Goal: Information Seeking & Learning: Understand process/instructions

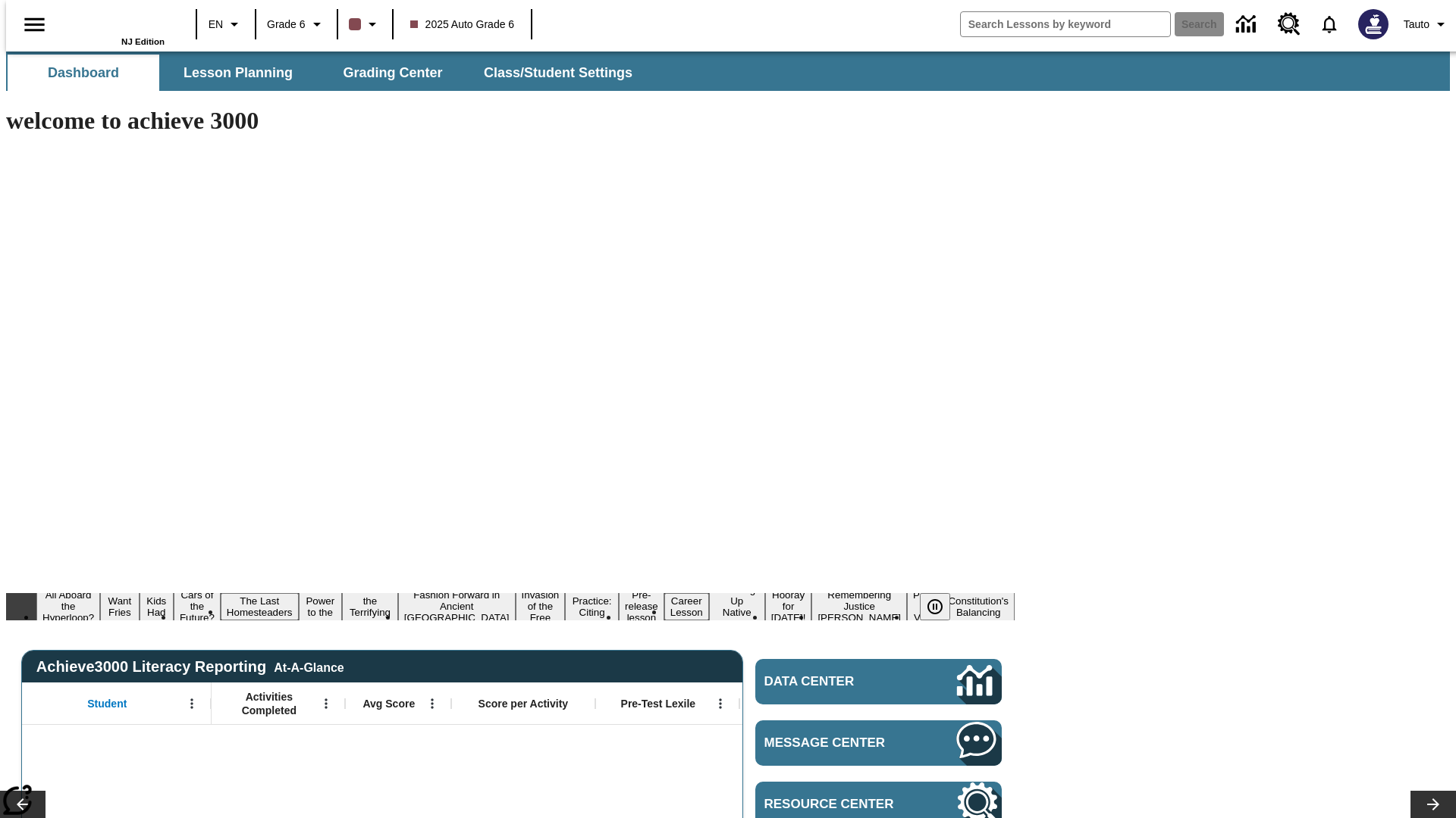
type input "-1"
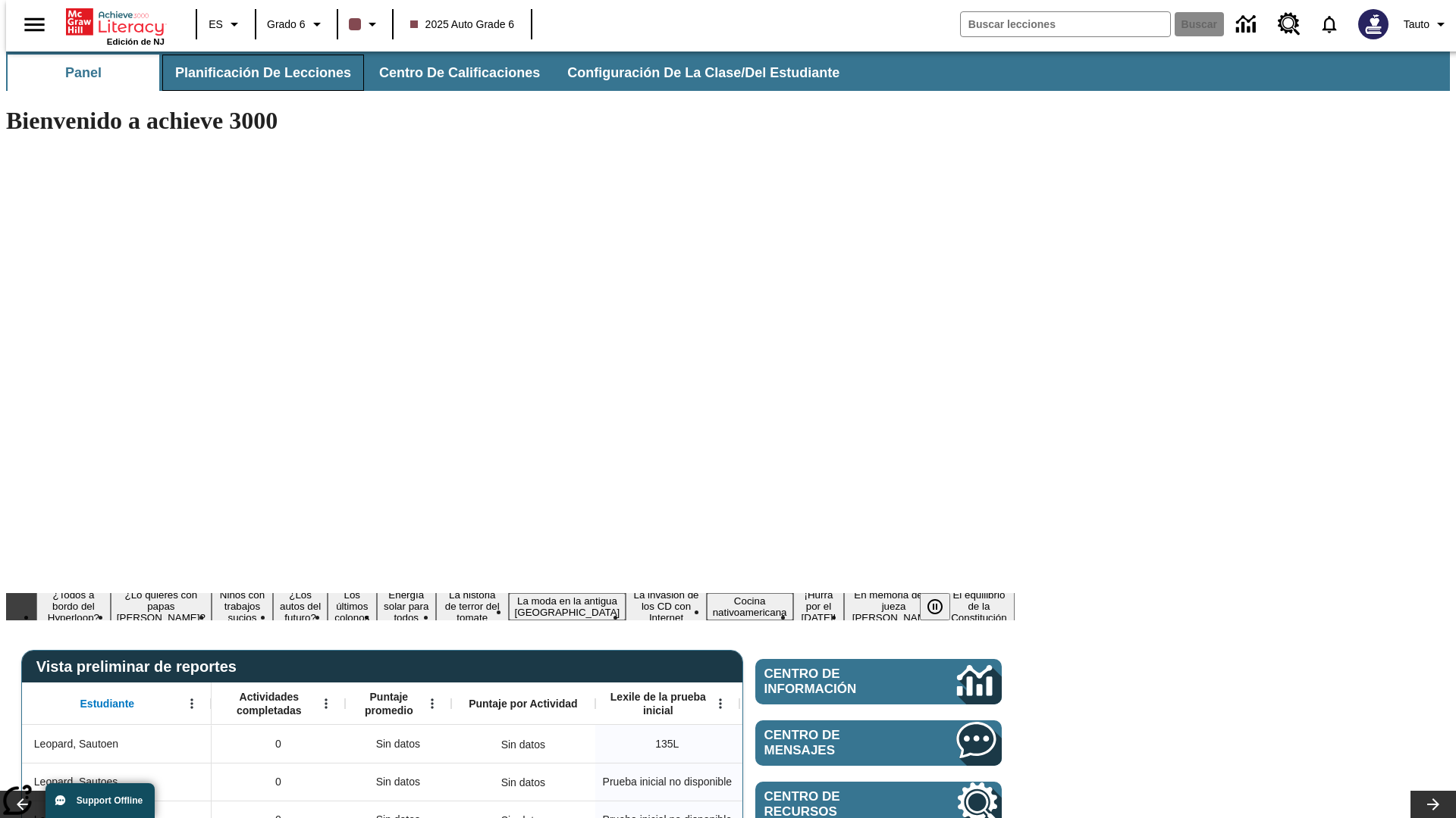
click at [254, 73] on span "Planificación de lecciones" at bounding box center [263, 73] width 176 height 17
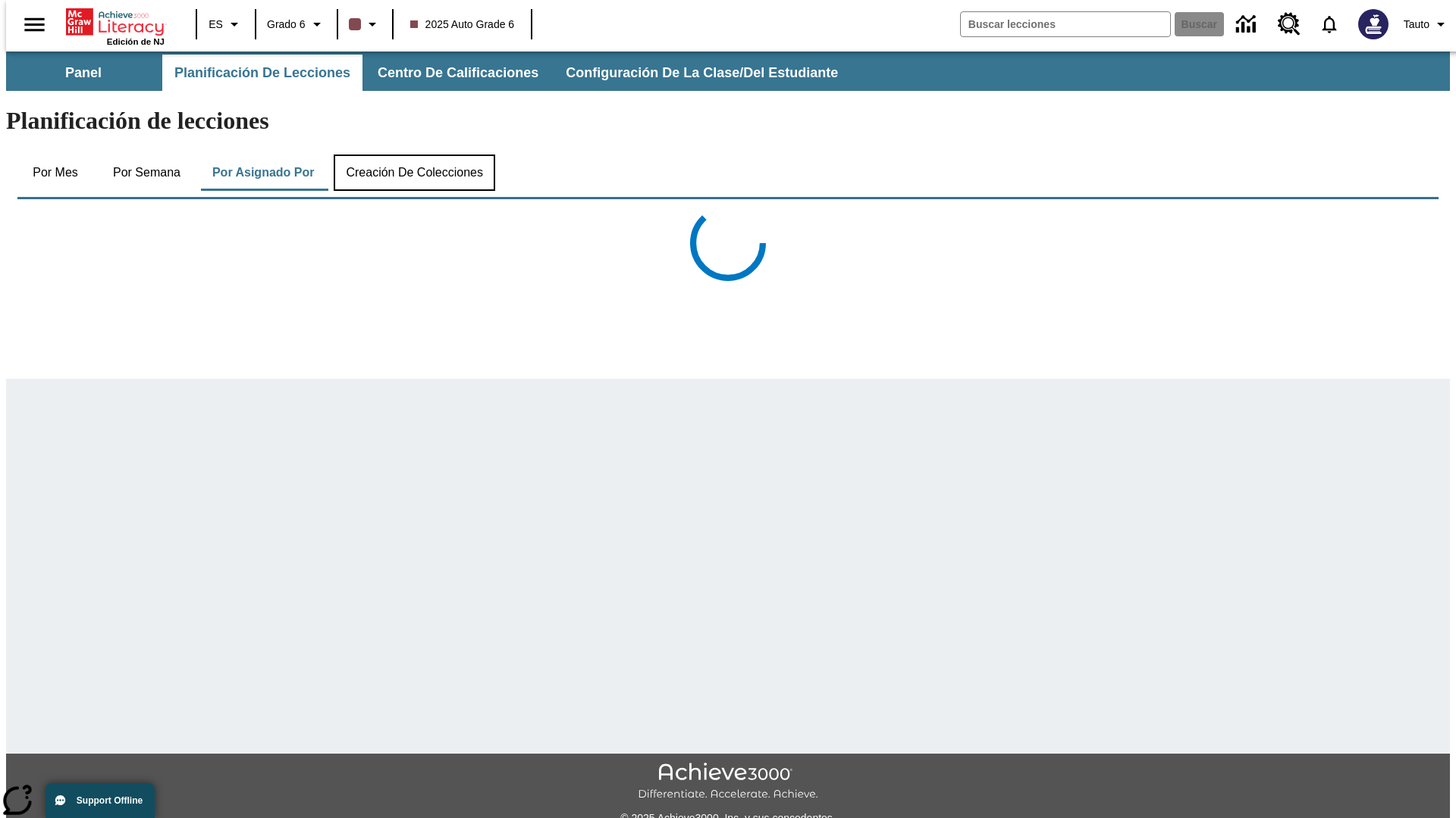
click at [411, 155] on button "Creación de colecciones" at bounding box center [415, 173] width 162 height 37
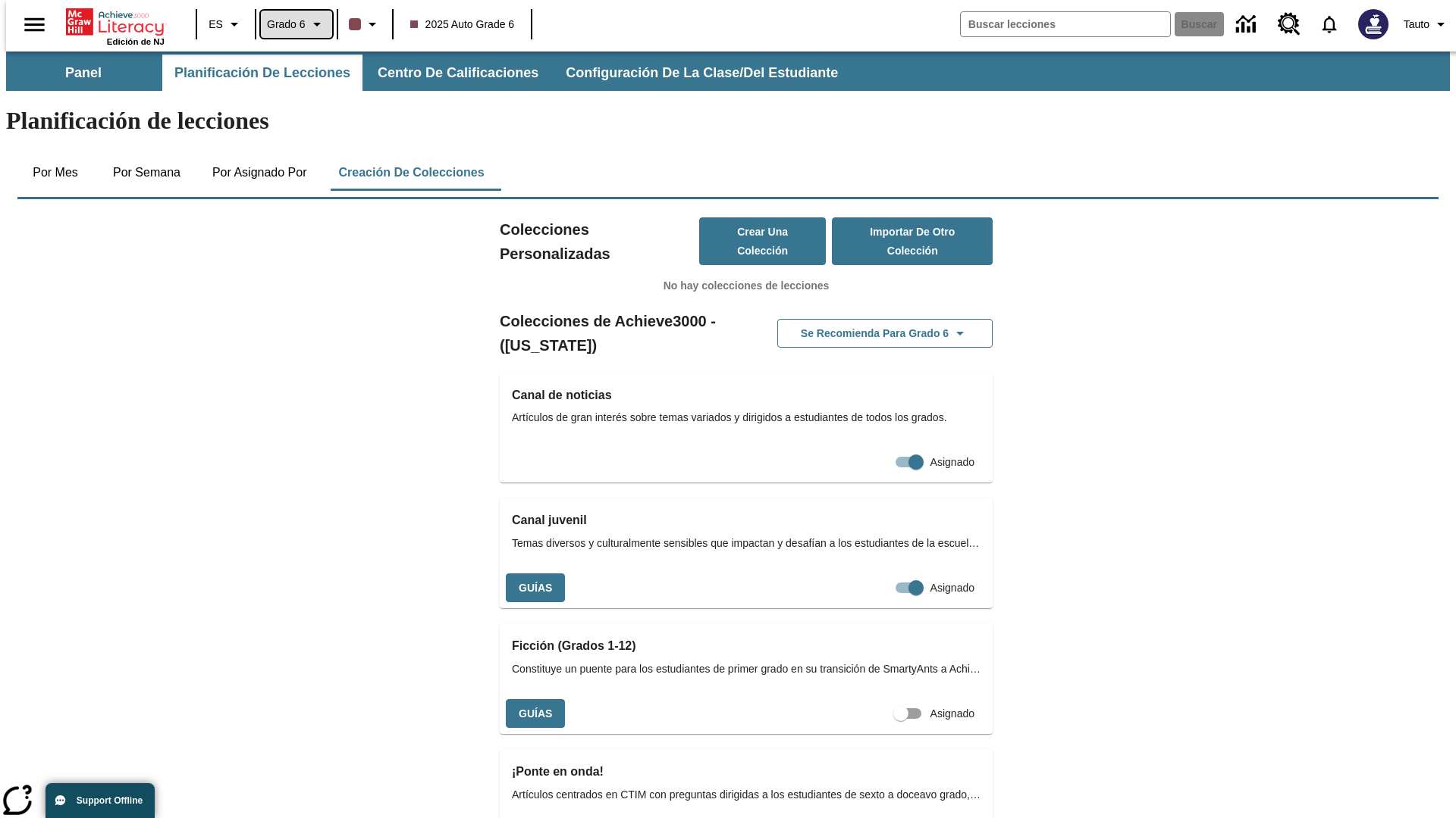
click at [291, 24] on span "Grado 6" at bounding box center [286, 24] width 38 height 16
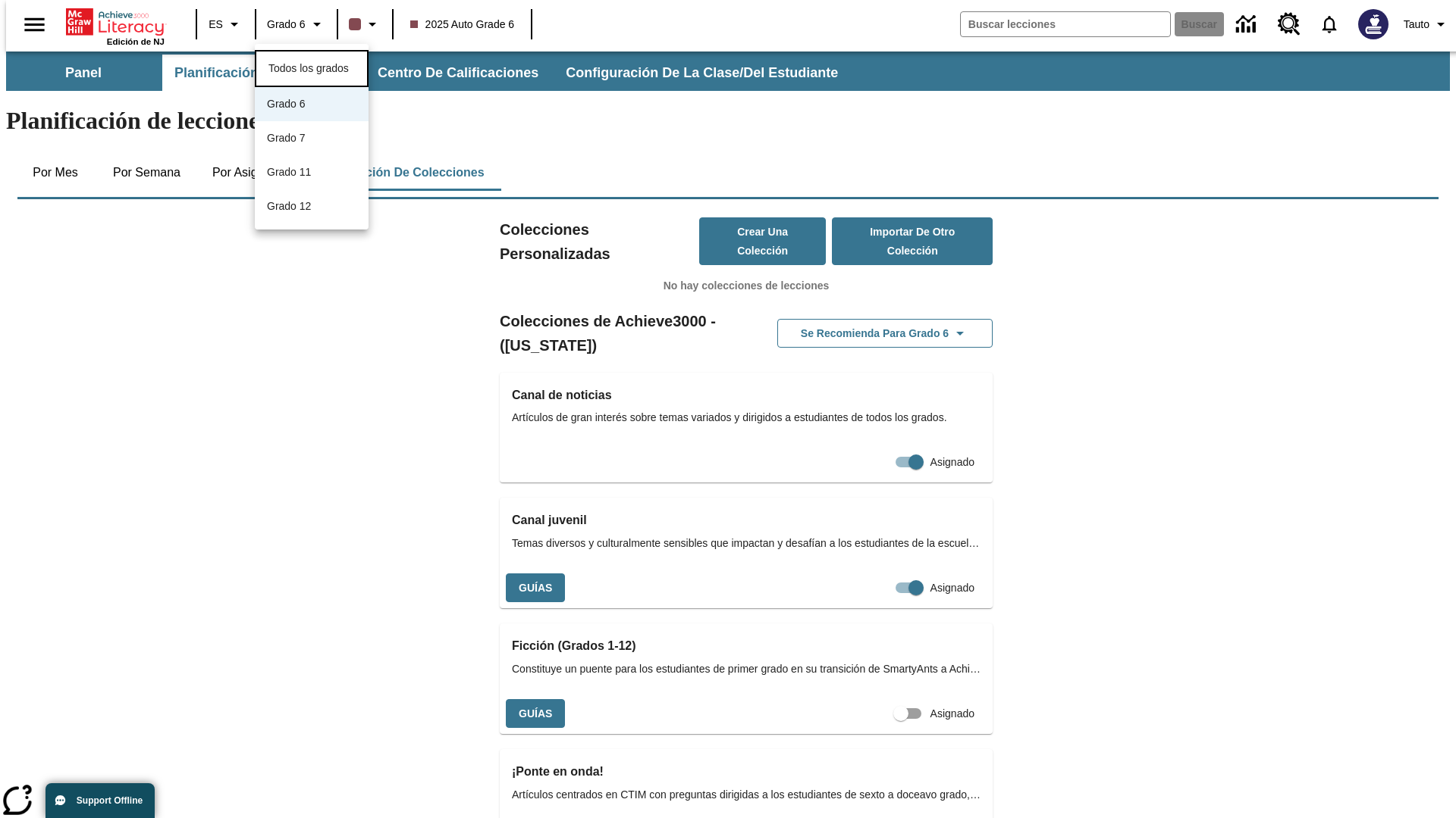
click at [311, 67] on span "Todos los grados" at bounding box center [309, 68] width 80 height 12
